Goal: Find specific page/section: Find specific page/section

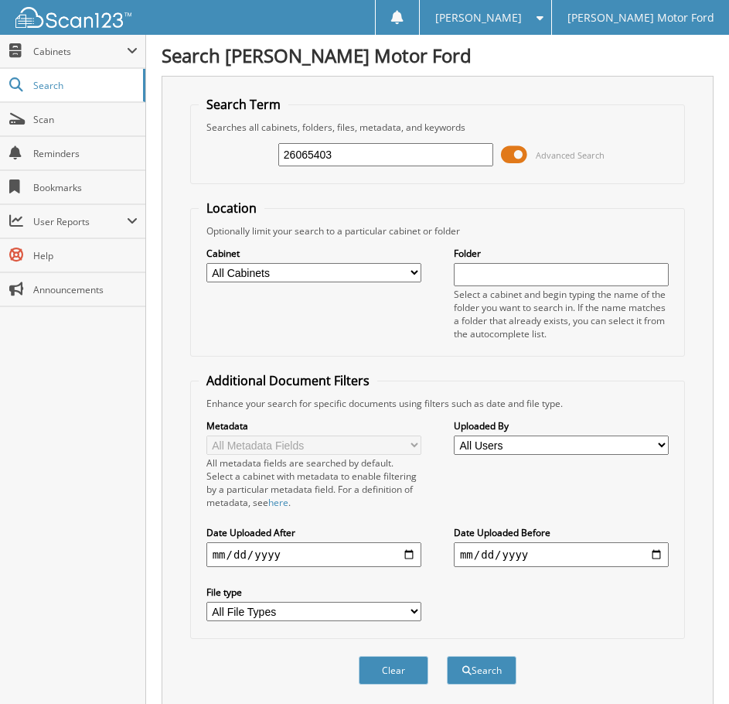
type input "26065403"
click at [447, 656] on button "Search" at bounding box center [482, 670] width 70 height 29
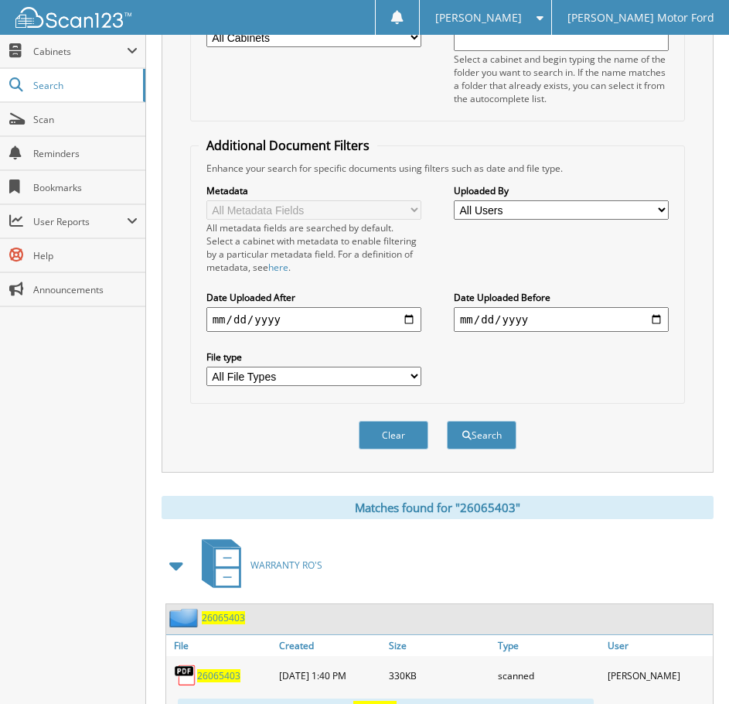
scroll to position [299, 0]
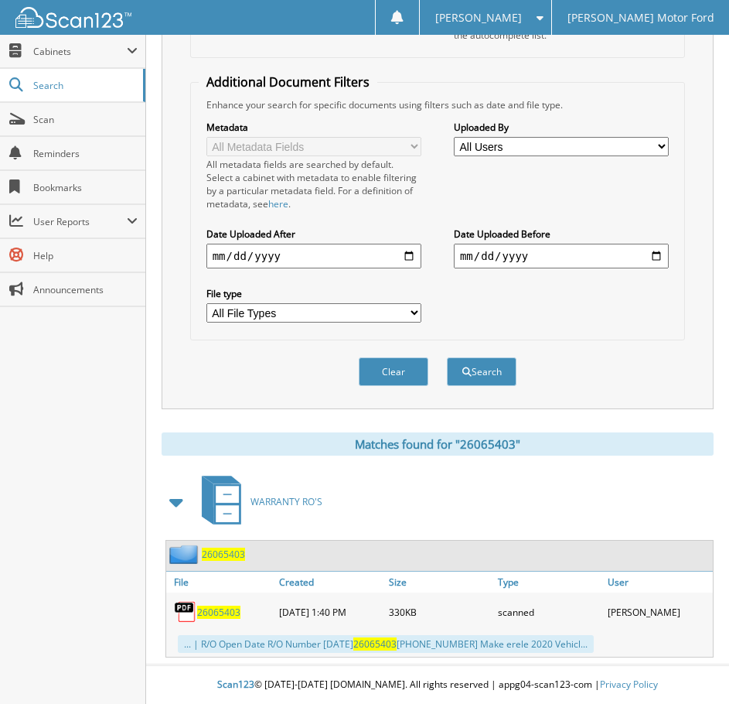
click at [216, 608] on span "26065403" at bounding box center [218, 611] width 43 height 13
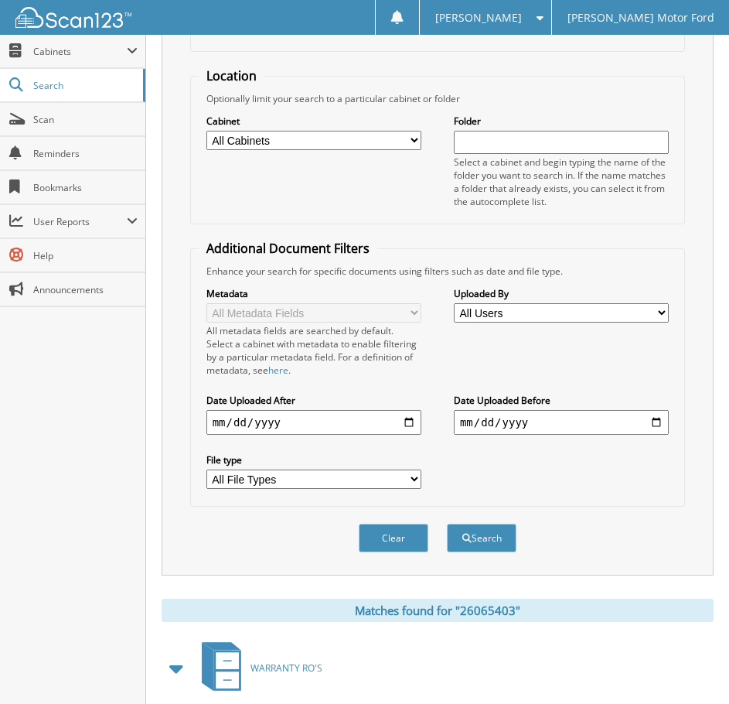
scroll to position [0, 0]
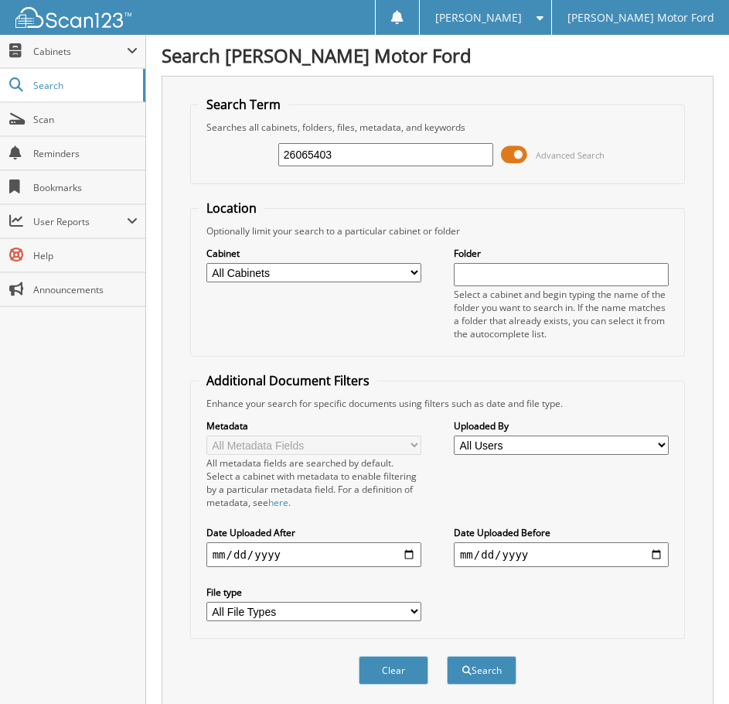
click at [383, 182] on fieldset "Search Term Searches all cabinets, folders, files, metadata, and keywords 26065…" at bounding box center [438, 140] width 496 height 88
click at [367, 170] on div "26065403 Advanced Search" at bounding box center [438, 155] width 479 height 42
click at [356, 152] on input "26065403" at bounding box center [385, 154] width 215 height 23
type input "26065366"
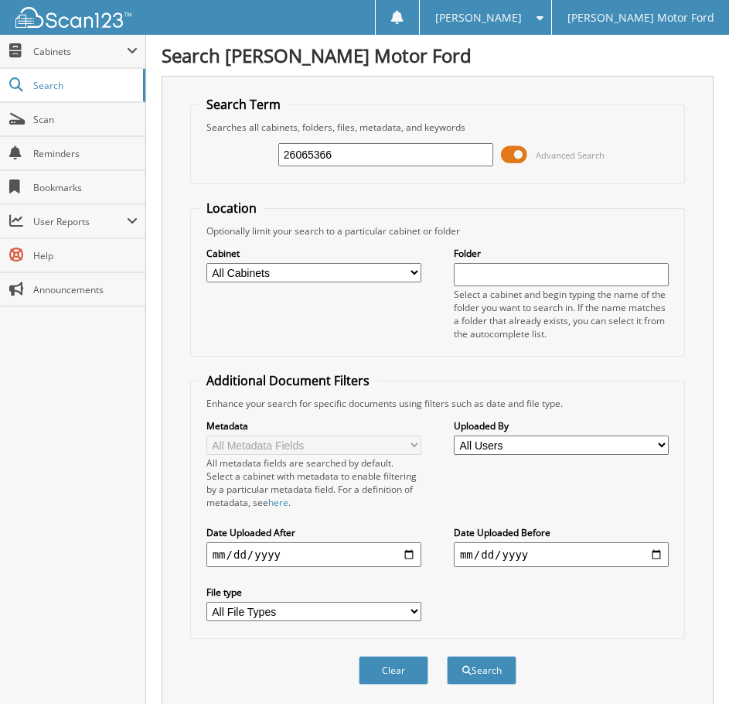
click at [447, 656] on button "Search" at bounding box center [482, 670] width 70 height 29
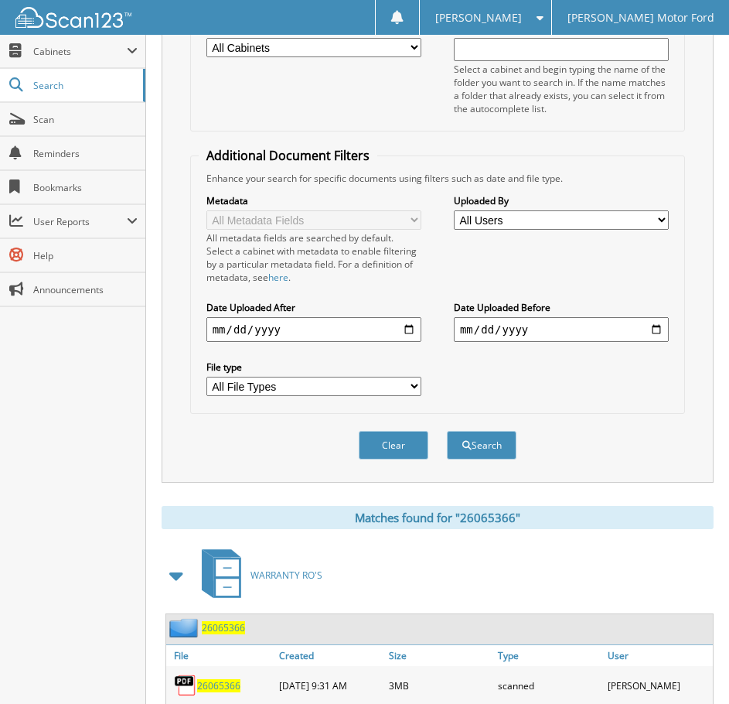
scroll to position [308, 0]
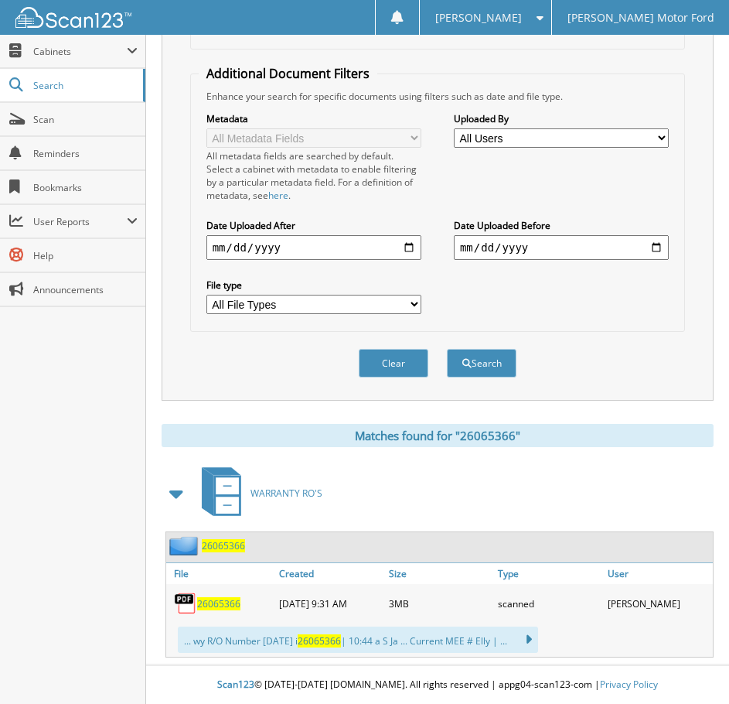
click at [216, 603] on span "26065366" at bounding box center [218, 603] width 43 height 13
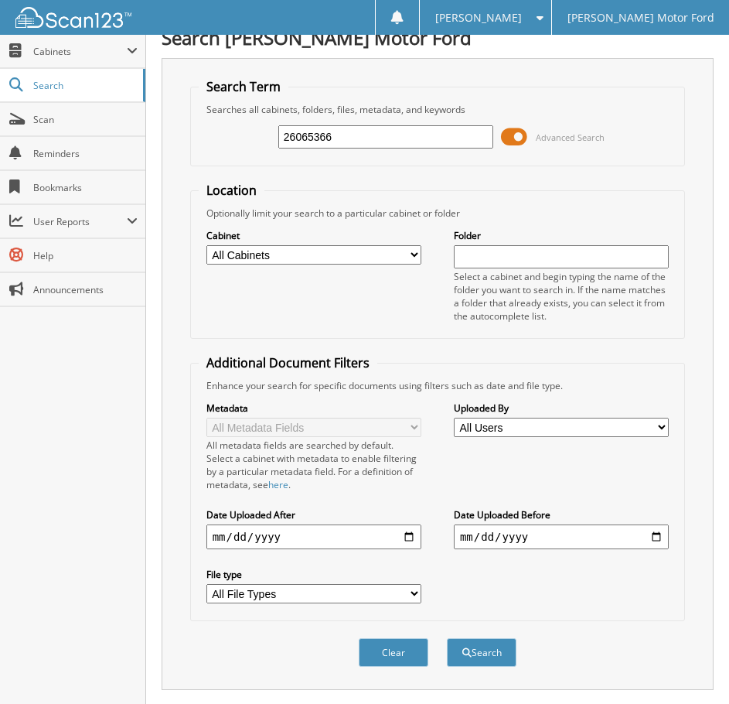
scroll to position [0, 0]
